Goal: Information Seeking & Learning: Learn about a topic

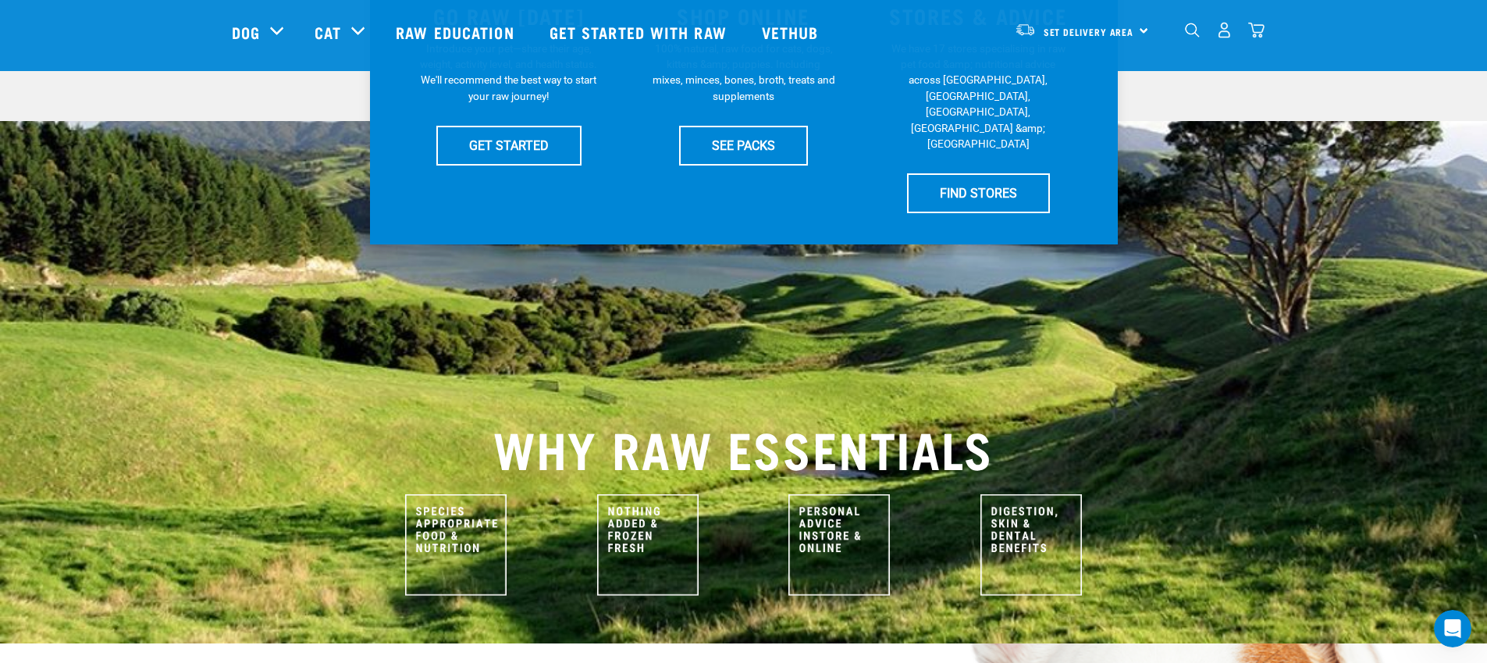
scroll to position [565, 0]
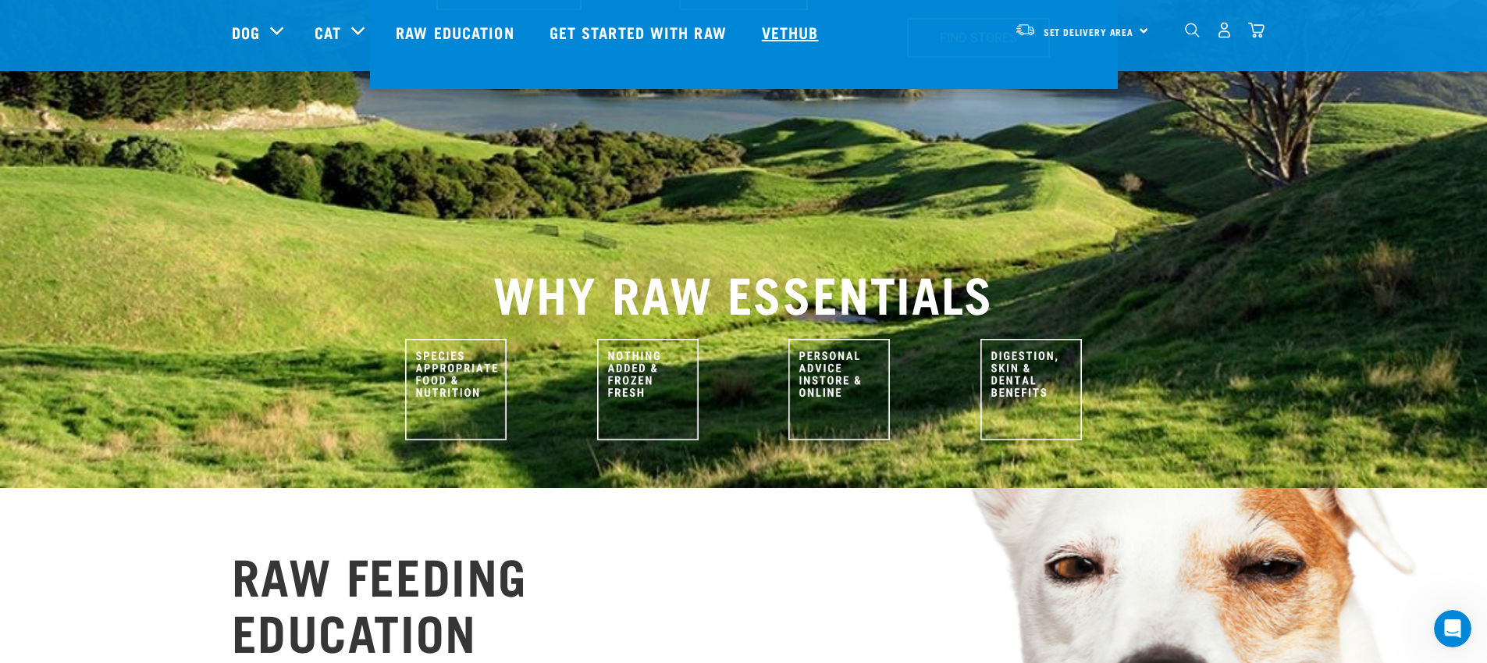
click at [794, 21] on link "Vethub" at bounding box center [792, 32] width 92 height 62
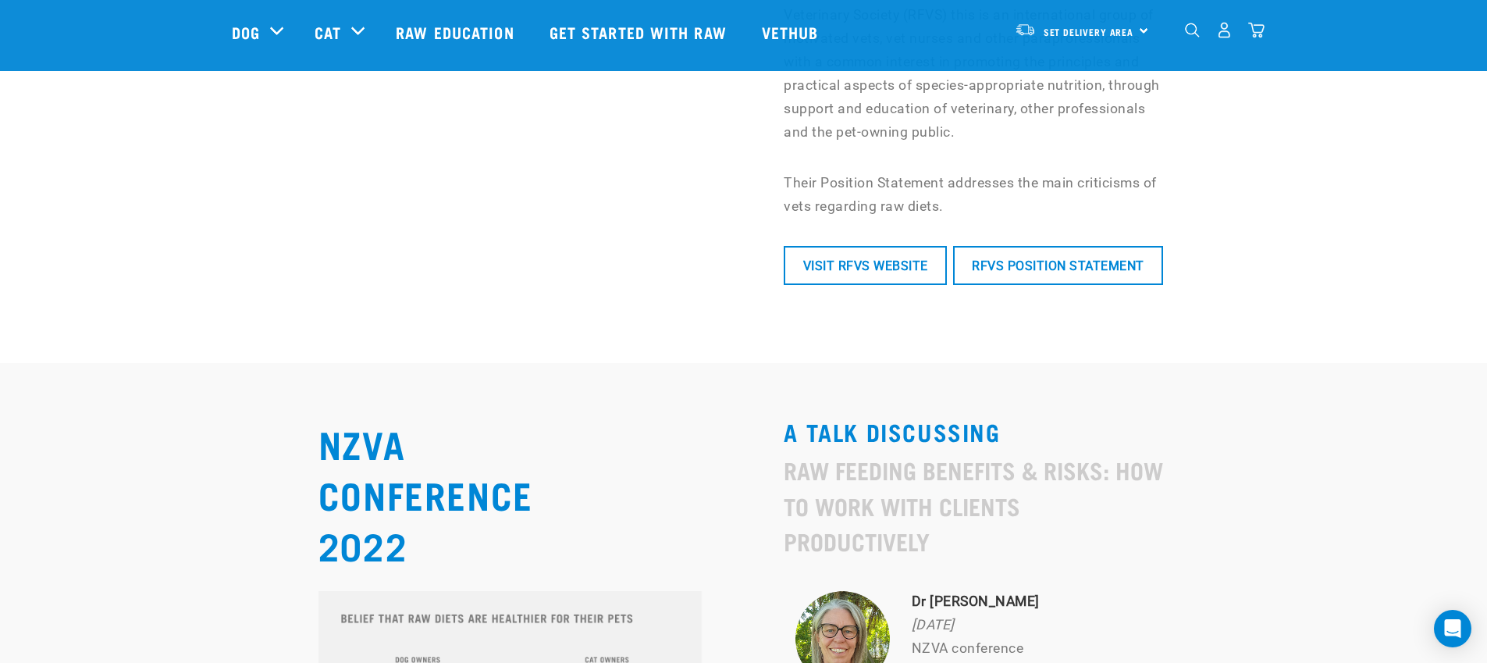
scroll to position [6561, 0]
click at [669, 32] on link "Get started with Raw" at bounding box center [640, 32] width 212 height 62
